Goal: Task Accomplishment & Management: Use online tool/utility

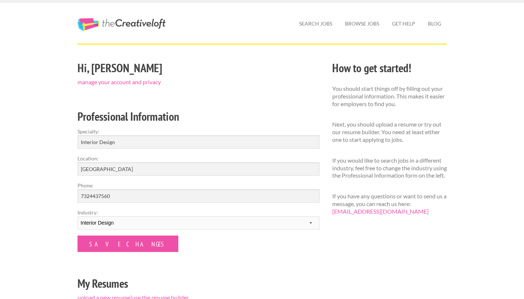
scroll to position [13, 0]
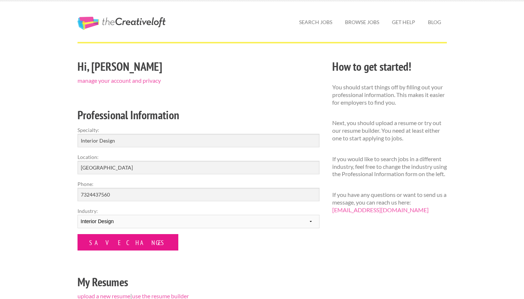
click at [107, 238] on input "Save Changes" at bounding box center [128, 242] width 101 height 16
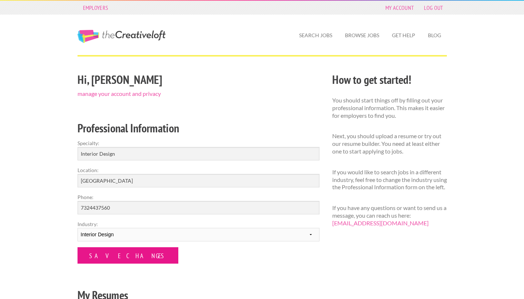
click at [113, 259] on input "Save Changes" at bounding box center [128, 255] width 101 height 16
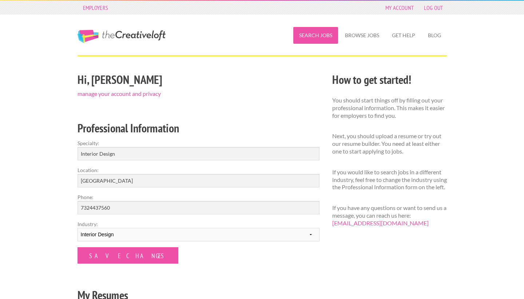
click at [322, 37] on link "Search Jobs" at bounding box center [315, 35] width 45 height 17
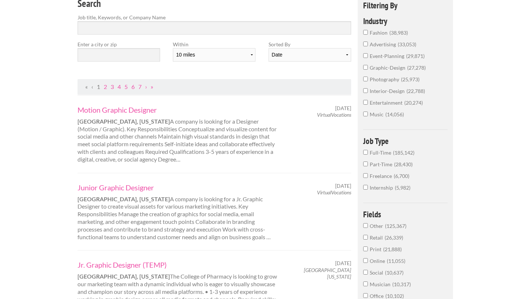
scroll to position [72, 0]
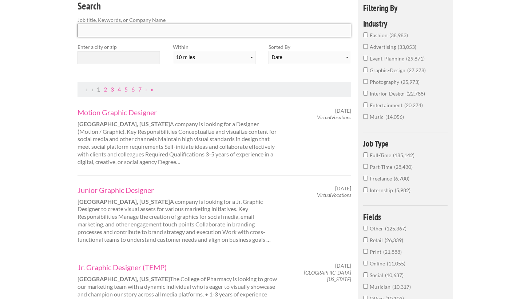
click at [125, 27] on input "Search" at bounding box center [215, 30] width 274 height 13
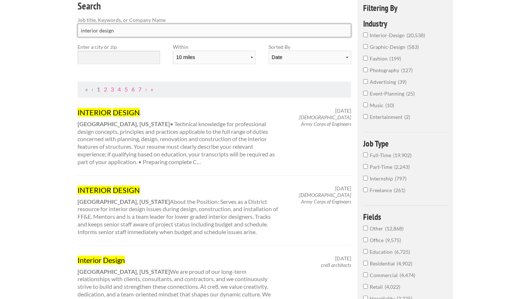
type input "interior design"
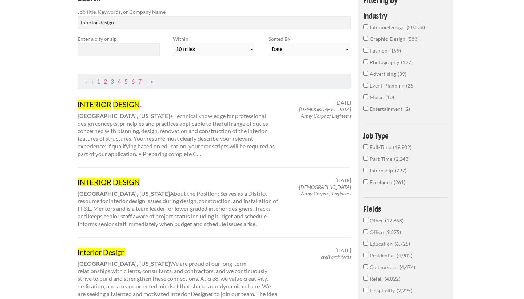
scroll to position [71, 0]
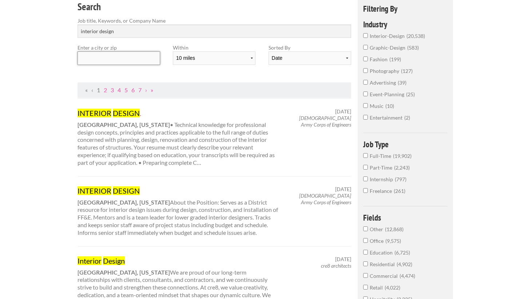
click at [133, 57] on input "text" at bounding box center [119, 57] width 83 height 13
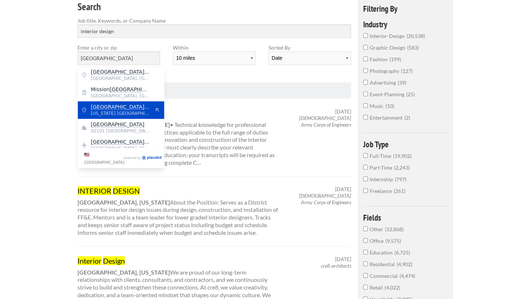
click at [125, 115] on span "California United States of America" at bounding box center [121, 113] width 60 height 7
type input "San Diego County"
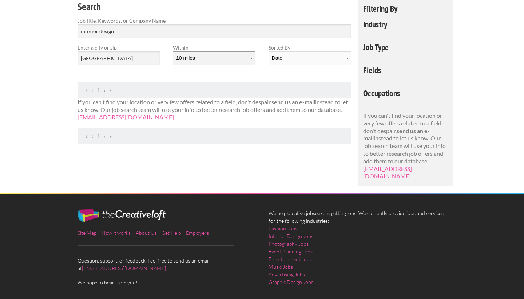
select select "50"
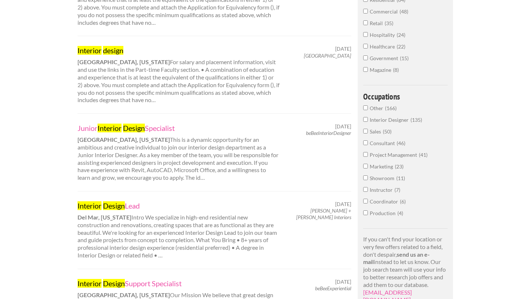
scroll to position [341, 0]
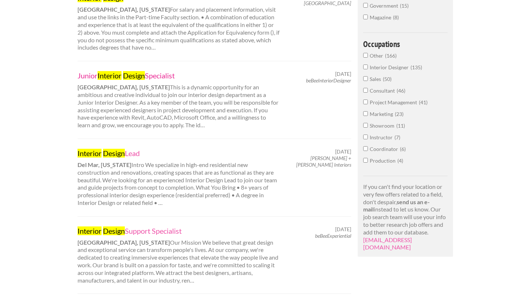
click at [157, 71] on link "Junior Interior Design Specialist" at bounding box center [179, 75] width 202 height 9
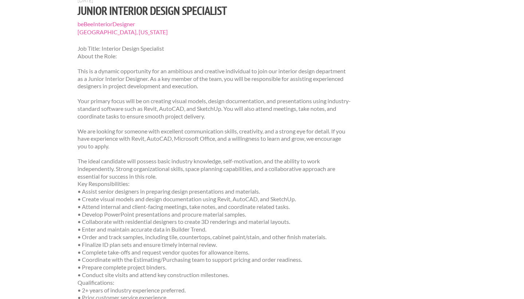
scroll to position [74, 0]
